Goal: Task Accomplishment & Management: Manage account settings

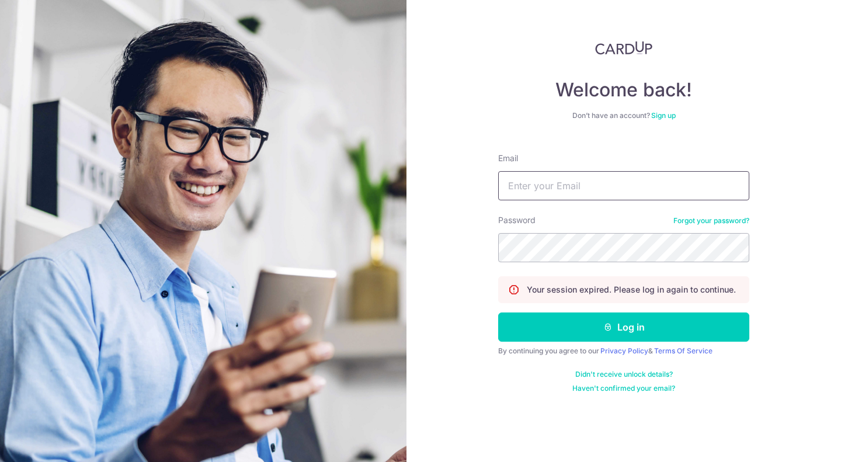
click at [615, 173] on input "Email" at bounding box center [623, 185] width 251 height 29
type input "[EMAIL_ADDRESS][DOMAIN_NAME]"
click at [498, 313] on button "Log in" at bounding box center [623, 327] width 251 height 29
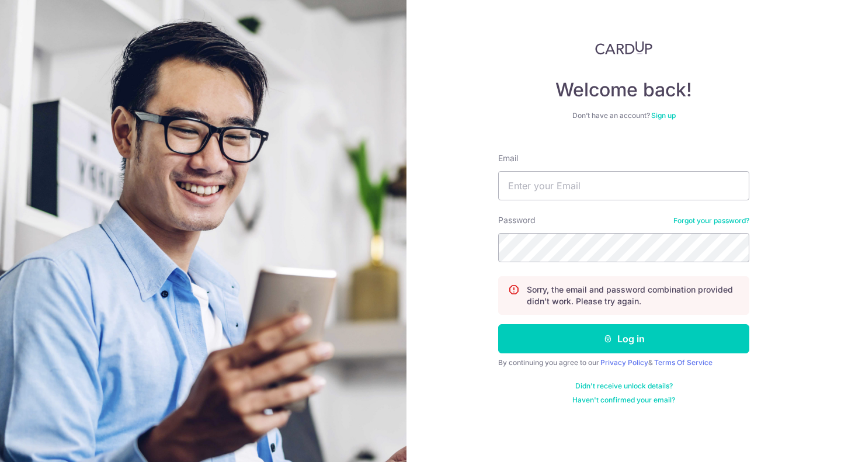
type input "[EMAIL_ADDRESS][DOMAIN_NAME]"
click at [498, 324] on button "Log in" at bounding box center [623, 338] width 251 height 29
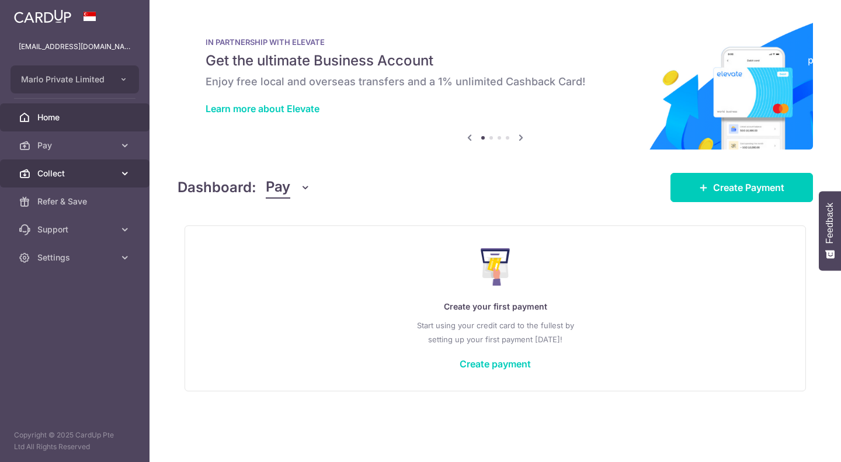
click at [110, 177] on span "Collect" at bounding box center [75, 174] width 77 height 12
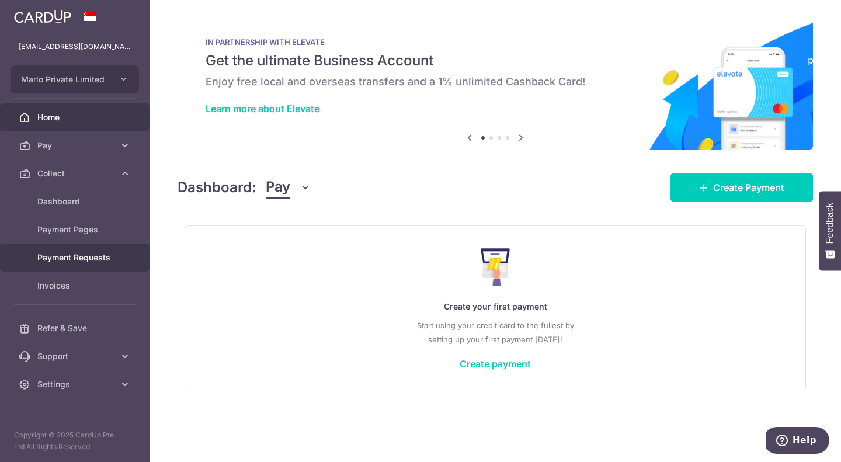
click at [100, 257] on span "Payment Requests" at bounding box center [75, 258] width 77 height 12
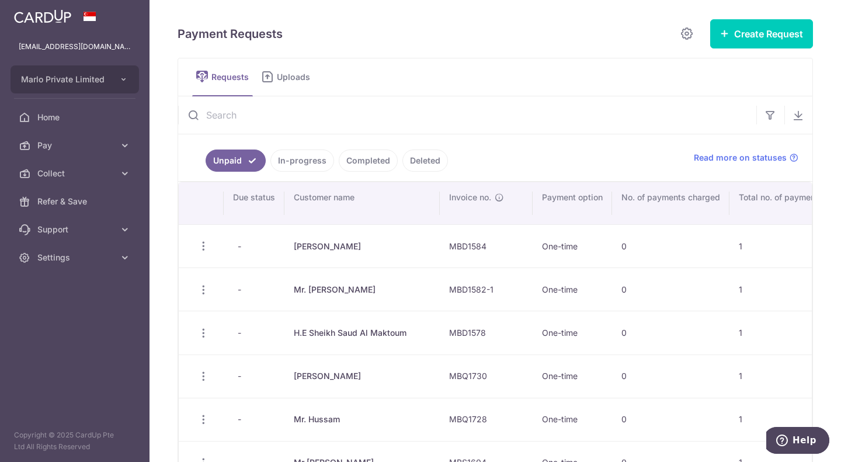
click at [311, 157] on link "In-progress" at bounding box center [303, 161] width 64 height 22
